Goal: Information Seeking & Learning: Learn about a topic

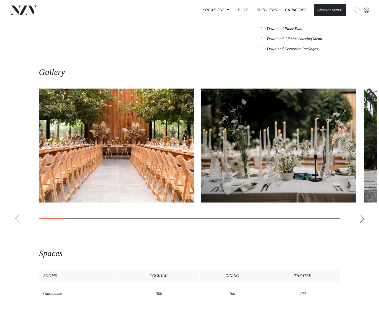
scroll to position [452, 0]
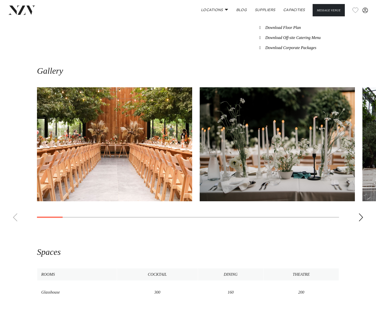
click at [257, 168] on img "2 / 22" at bounding box center [276, 144] width 155 height 114
